Goal: Check status: Check status

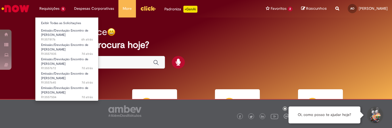
click at [52, 10] on li "Requisições 5 Exibir Todas as Solicitações Emissão/Devolução Encontro de Contas…" at bounding box center [52, 8] width 35 height 17
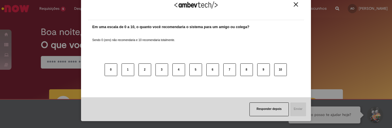
click at [294, 5] on img "Close" at bounding box center [296, 4] width 4 height 4
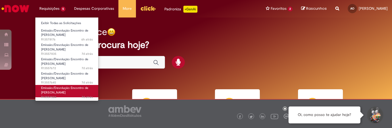
click at [53, 89] on span "Emissão/Devolução Encontro de [PERSON_NAME]" at bounding box center [64, 90] width 47 height 9
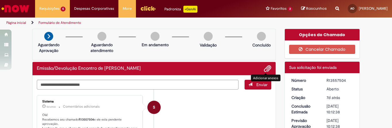
click at [265, 68] on span "Adicionar anexos" at bounding box center [267, 69] width 7 height 7
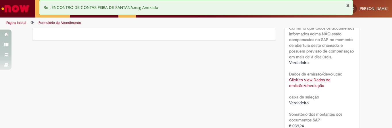
scroll to position [444, 0]
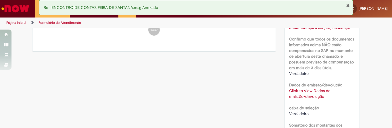
click at [304, 91] on link "Click to view Dados de emissão/devolução" at bounding box center [309, 93] width 41 height 11
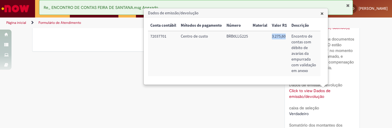
drag, startPoint x: 269, startPoint y: 36, endPoint x: 286, endPoint y: 37, distance: 16.7
click at [286, 37] on td "3.275,60" at bounding box center [280, 53] width 20 height 45
copy td "3.275,60"
click at [364, 37] on div "Verificar Código de Barras Aguardando Aprovação Aguardando atendimento Em andam…" at bounding box center [196, 7] width 392 height 846
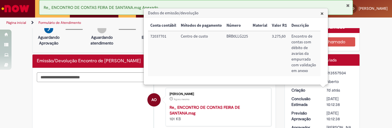
scroll to position [0, 0]
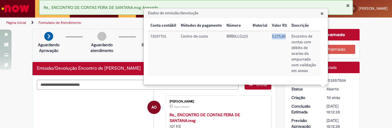
drag, startPoint x: 271, startPoint y: 38, endPoint x: 287, endPoint y: 37, distance: 15.2
click at [287, 37] on td "3.275,60" at bounding box center [280, 53] width 20 height 45
copy td "3.275,60"
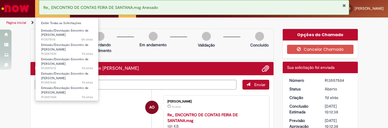
click at [36, 9] on li "Requisições 5 Exibir Todas as Solicitações Emissão/Devolução Encontro de Contas…" at bounding box center [52, 8] width 35 height 17
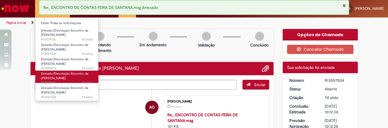
click at [50, 74] on span "Emissão/Devolução Encontro de [PERSON_NAME]" at bounding box center [64, 76] width 47 height 9
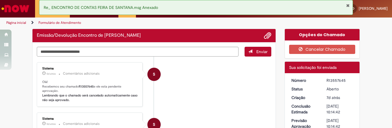
click at [346, 5] on button "Fechar Notificação" at bounding box center [348, 5] width 4 height 5
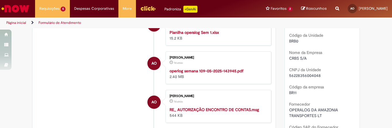
scroll to position [42, 0]
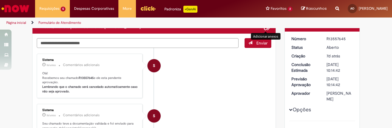
click at [266, 29] on span "Adicionar anexos" at bounding box center [267, 27] width 7 height 7
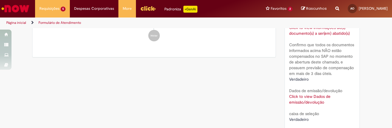
scroll to position [447, 0]
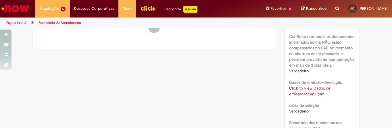
click at [314, 92] on link "Click to view Dados de emissão/devolução" at bounding box center [309, 91] width 41 height 11
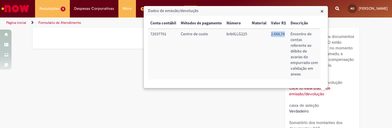
drag, startPoint x: 270, startPoint y: 34, endPoint x: 285, endPoint y: 34, distance: 15.3
click at [285, 34] on td "2.668,74" at bounding box center [279, 54] width 20 height 51
copy td "2.668,74"
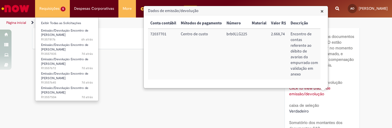
click at [59, 5] on li "Requisições 5 Exibir Todas as Solicitações Emissão/Devolução Encontro de Contas…" at bounding box center [52, 8] width 35 height 17
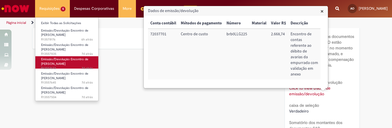
click at [60, 62] on span "Emissão/Devolução Encontro de [PERSON_NAME]" at bounding box center [64, 61] width 47 height 9
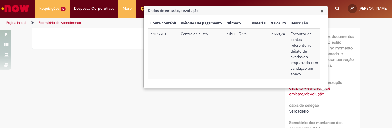
drag, startPoint x: 319, startPoint y: 13, endPoint x: 322, endPoint y: 10, distance: 4.1
click at [322, 10] on div "Dados de emissão/devolução × Conta contábil Métodos de pagamento Número Materia…" at bounding box center [236, 47] width 184 height 82
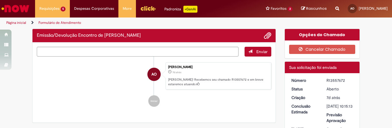
click at [335, 10] on icon "Search from all sources" at bounding box center [337, 5] width 4 height 10
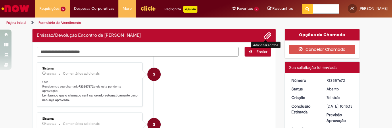
click at [264, 35] on span "Adicionar anexos" at bounding box center [267, 35] width 7 height 7
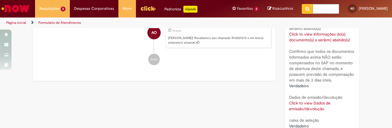
scroll to position [429, 0]
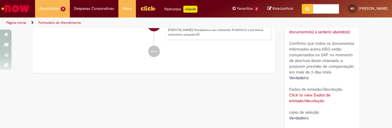
click at [296, 103] on link "Click to view Dados de emissão/devolução" at bounding box center [309, 98] width 41 height 11
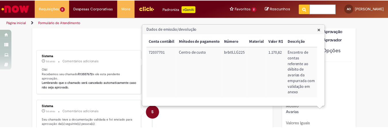
scroll to position [0, 0]
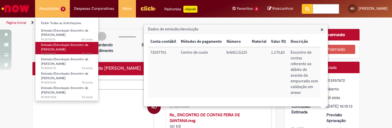
click at [72, 52] on span "7d atrás 7 dias atrás R13557835" at bounding box center [67, 54] width 52 height 5
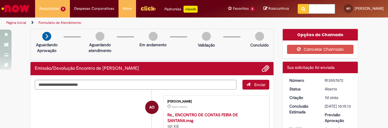
scroll to position [30, 0]
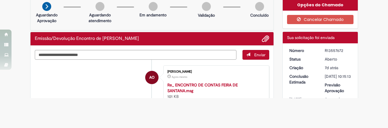
drag, startPoint x: 389, startPoint y: 24, endPoint x: 390, endPoint y: 32, distance: 8.7
click at [388, 32] on html "Pular para o conteúdo da página Requisições 5 Exibir Todas as Solicitações Emis…" at bounding box center [194, 34] width 388 height 128
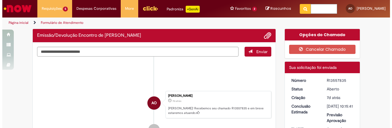
scroll to position [0, 0]
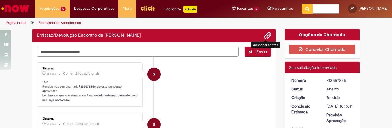
click at [264, 37] on span "Adicionar anexos" at bounding box center [267, 35] width 7 height 7
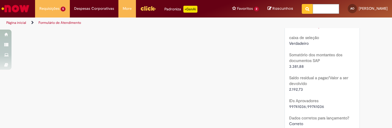
scroll to position [501, 0]
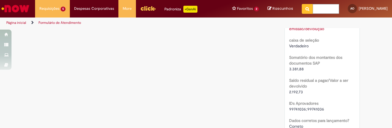
click at [314, 32] on div "Click to view Dados de emissão/devolução Click to view Dados de emissão/devoluç…" at bounding box center [322, 25] width 66 height 11
click at [318, 31] on link "Click to view Dados de emissão/devolução" at bounding box center [309, 25] width 41 height 11
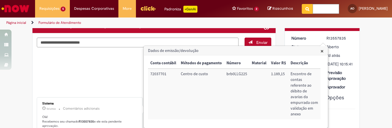
scroll to position [0, 0]
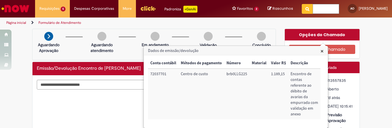
click at [323, 50] on span "×" at bounding box center [322, 51] width 3 height 8
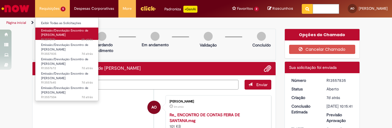
click at [54, 37] on span "Emissão/Devolução Encontro de [PERSON_NAME]" at bounding box center [64, 32] width 47 height 9
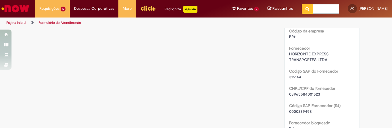
scroll to position [260, 0]
